Goal: Task Accomplishment & Management: Manage account settings

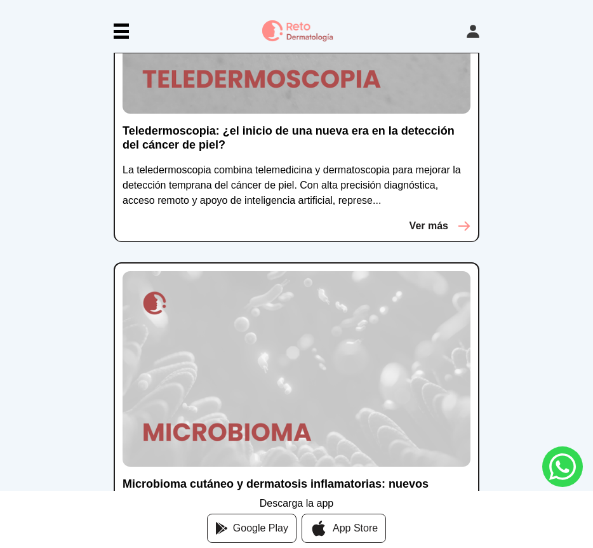
scroll to position [995, 0]
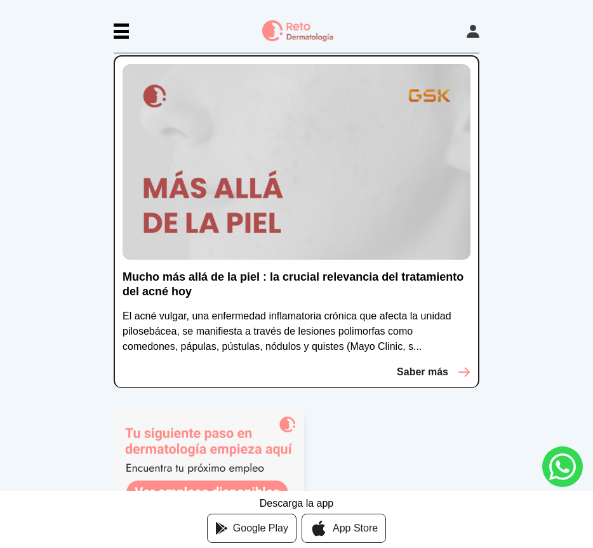
click at [341, 172] on img at bounding box center [297, 162] width 348 height 196
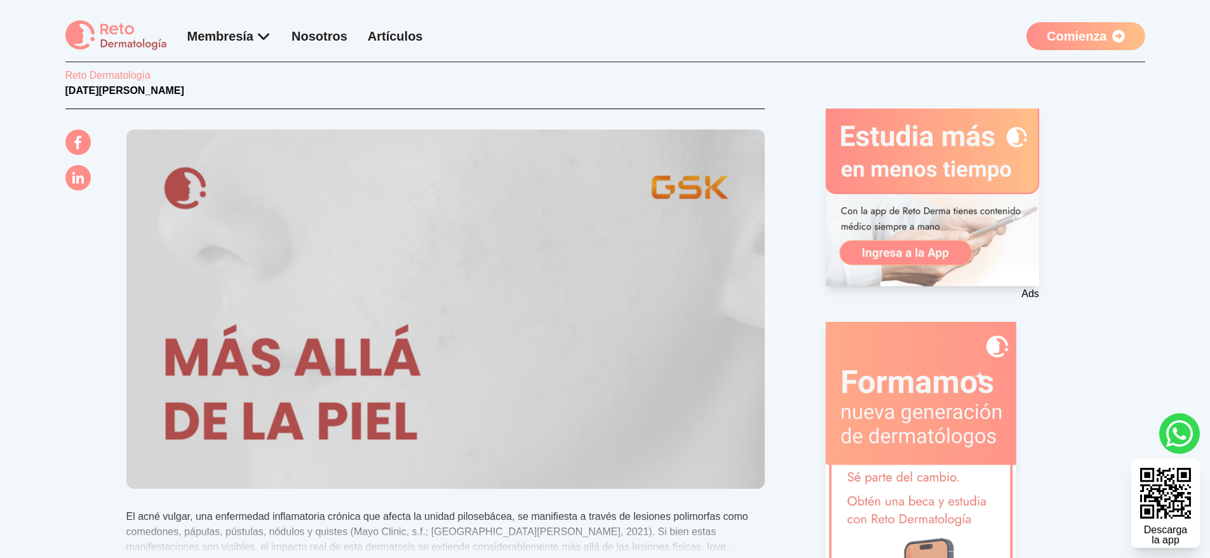
scroll to position [125, 0]
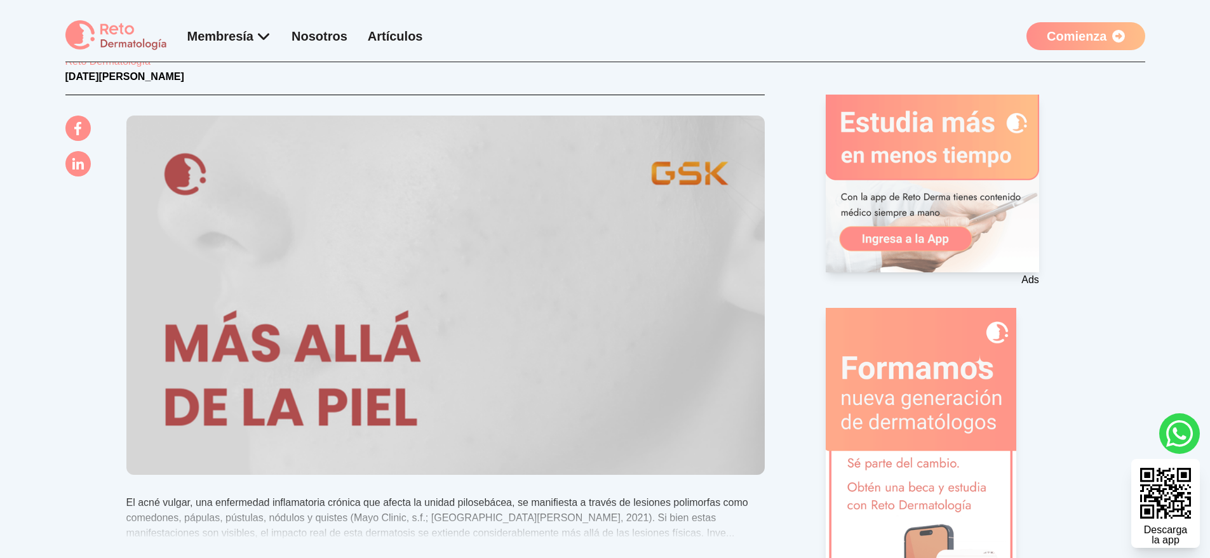
click at [593, 271] on div "Reto Dermatología [DATE][PERSON_NAME] El acné vulgar, una enfermedad inflamator…" at bounding box center [605, 532] width 1080 height 875
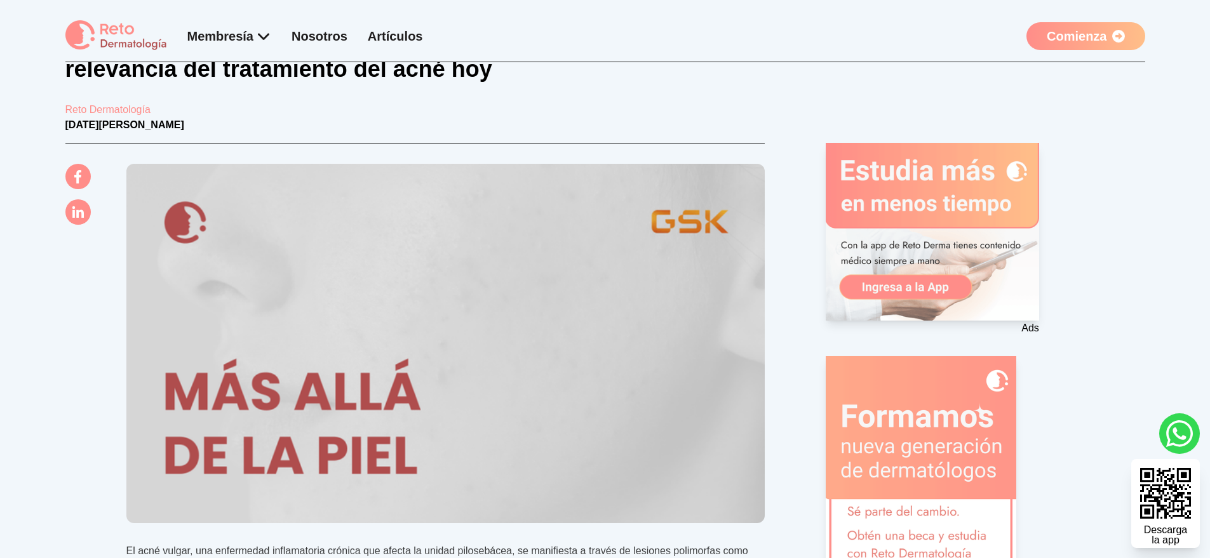
scroll to position [0, 0]
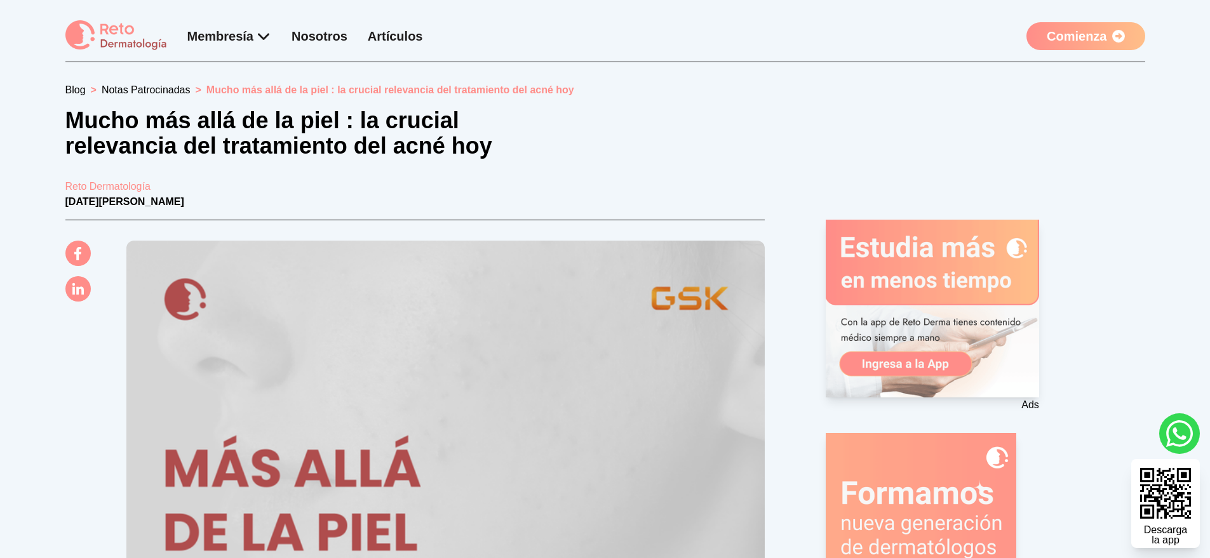
drag, startPoint x: 1068, startPoint y: 55, endPoint x: 1067, endPoint y: 44, distance: 10.8
click at [593, 55] on div "Membresía App Reto Dermatología Examen CMD Eventos Bolsa de empleo Club de bene…" at bounding box center [605, 41] width 1080 height 42
click at [593, 41] on link "Comienza" at bounding box center [1085, 36] width 118 height 28
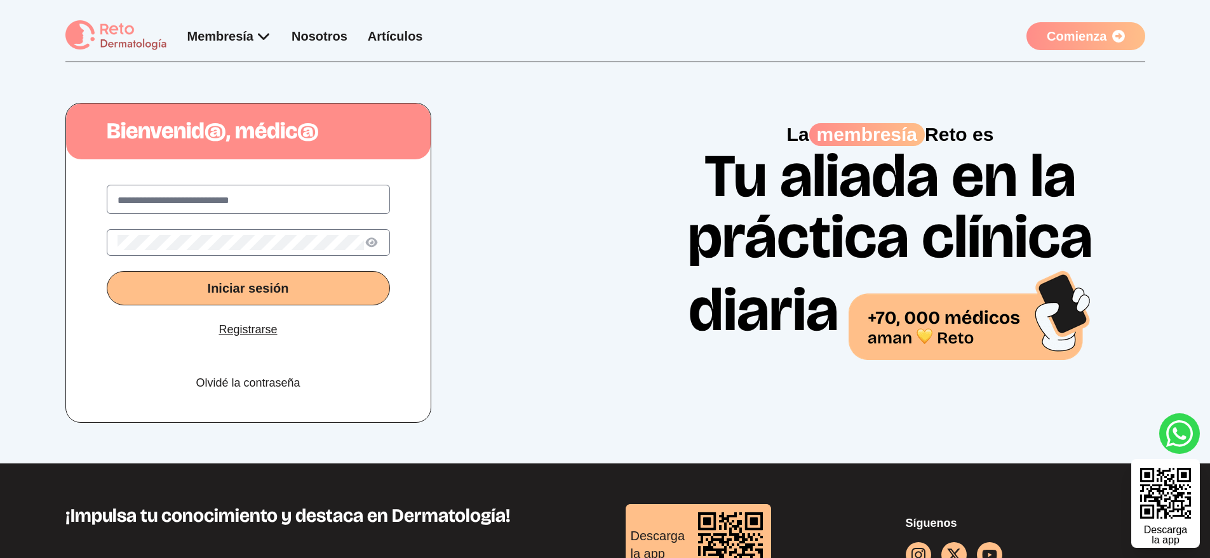
click at [305, 213] on label at bounding box center [248, 199] width 283 height 29
click at [305, 208] on input "text" at bounding box center [248, 200] width 262 height 15
click at [302, 208] on label at bounding box center [248, 199] width 283 height 29
click at [302, 208] on input "text" at bounding box center [248, 200] width 262 height 15
type input "**********"
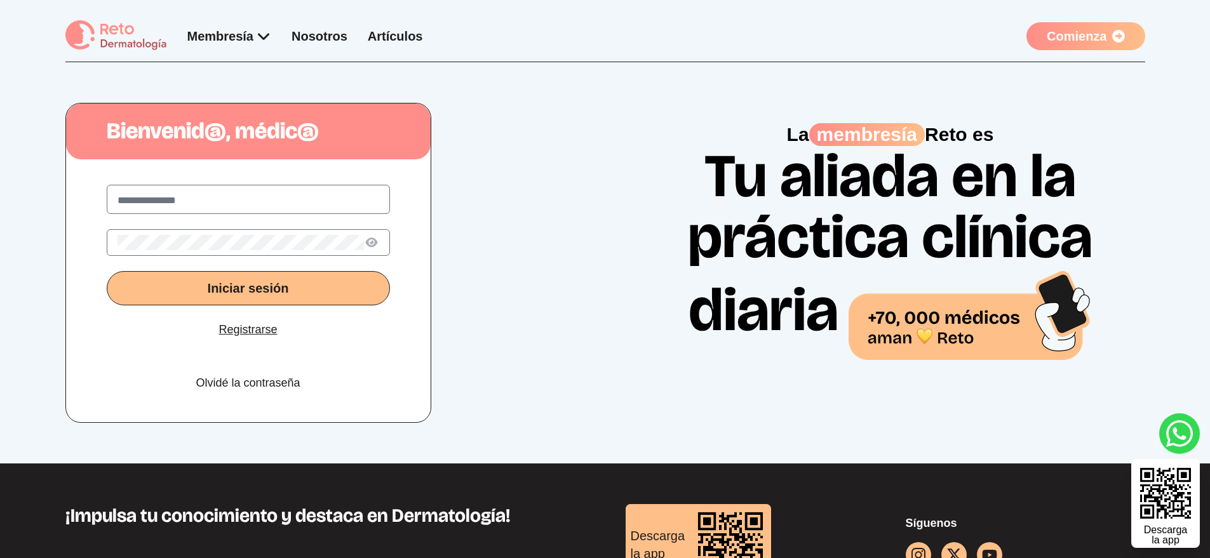
click at [107, 271] on button "Iniciar sesión" at bounding box center [248, 288] width 283 height 34
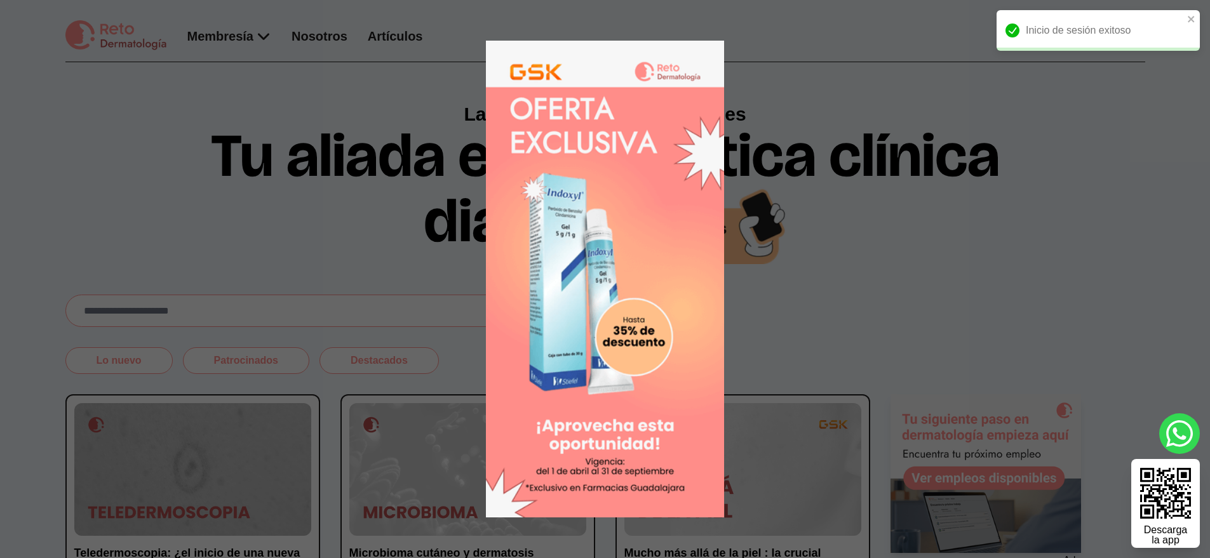
click at [389, 168] on 1 at bounding box center [605, 279] width 488 height 477
click at [593, 142] on div at bounding box center [605, 279] width 1210 height 558
click at [593, 197] on div at bounding box center [605, 279] width 1210 height 558
click at [593, 18] on icon "close" at bounding box center [1191, 19] width 9 height 10
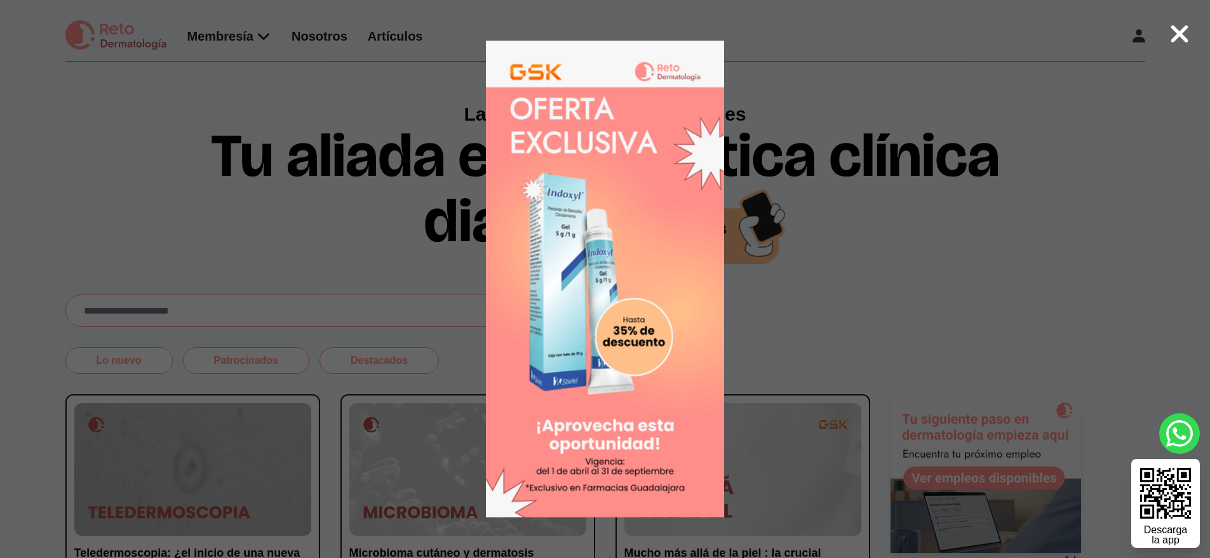
click at [593, 77] on div at bounding box center [605, 279] width 569 height 558
click at [593, 37] on icon at bounding box center [1179, 33] width 20 height 27
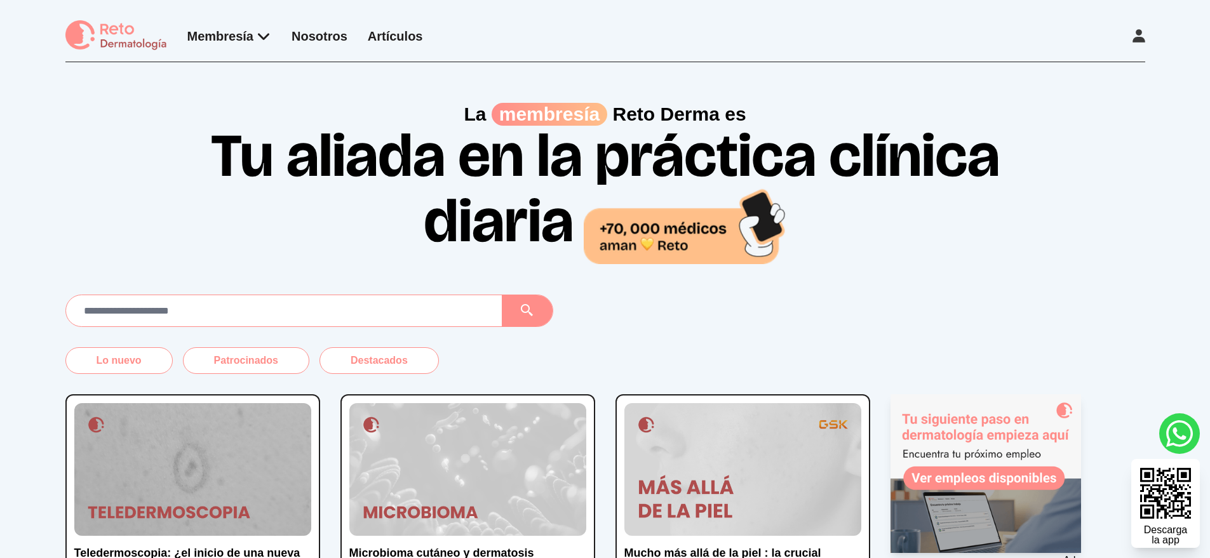
click at [593, 432] on img at bounding box center [742, 469] width 237 height 133
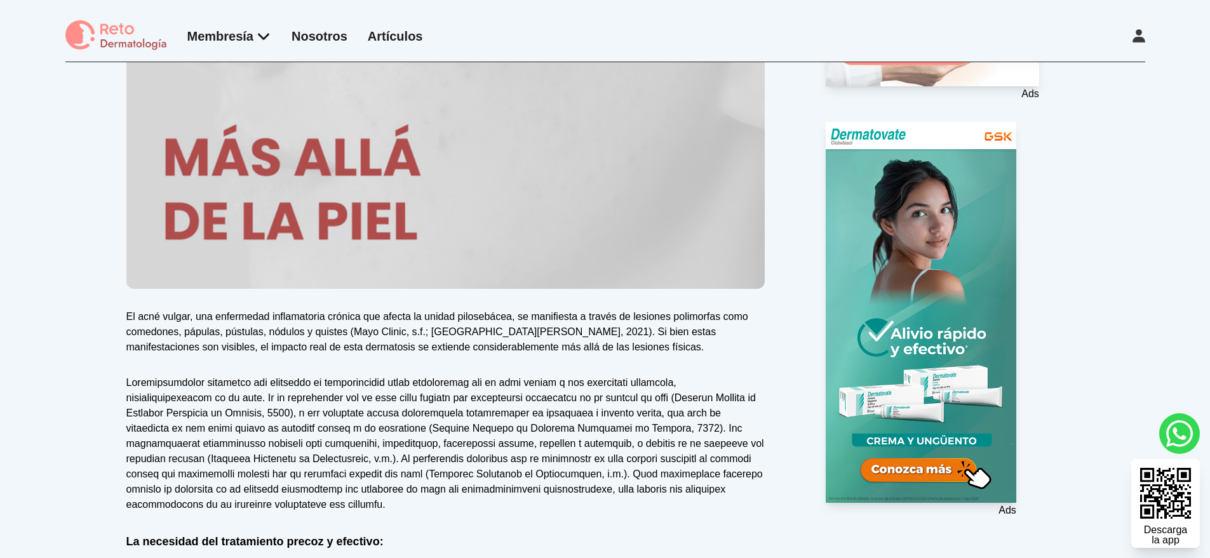
scroll to position [340, 0]
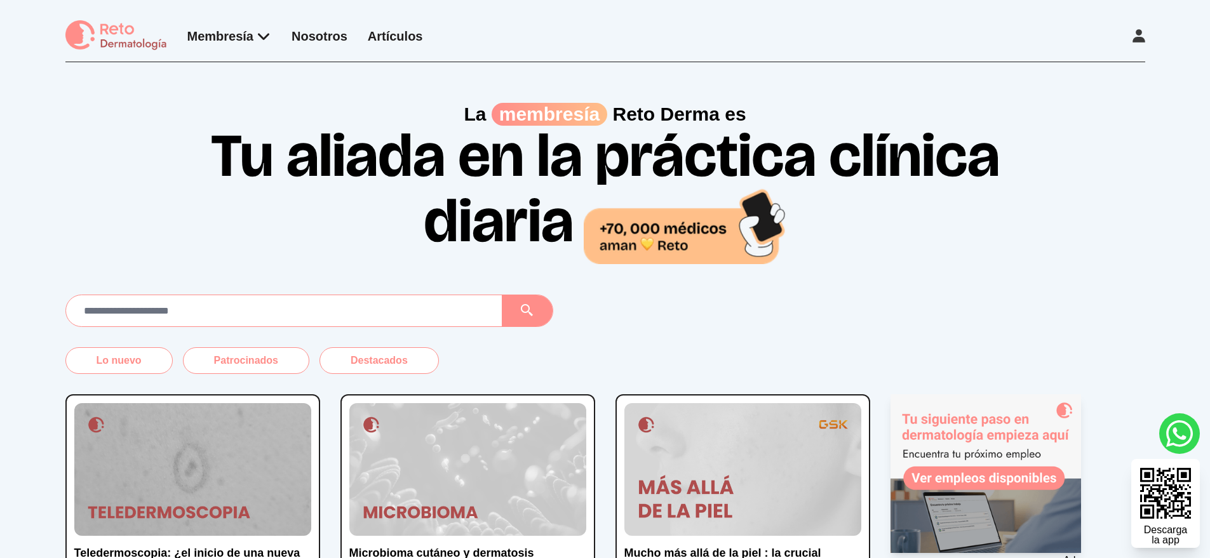
click at [225, 448] on img at bounding box center [192, 469] width 237 height 133
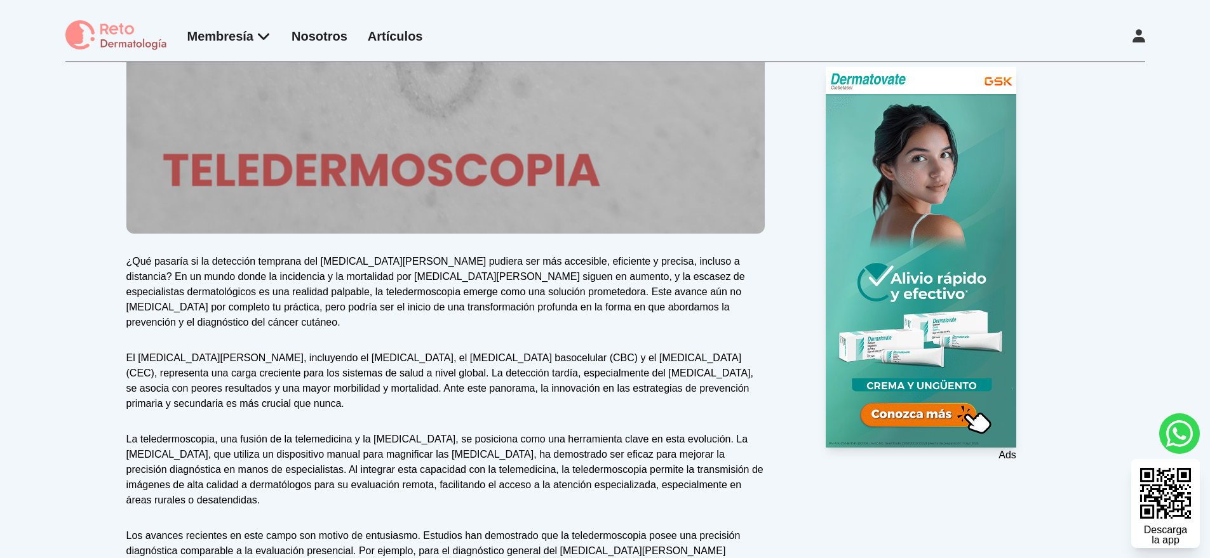
scroll to position [363, 0]
